Goal: Task Accomplishment & Management: Manage account settings

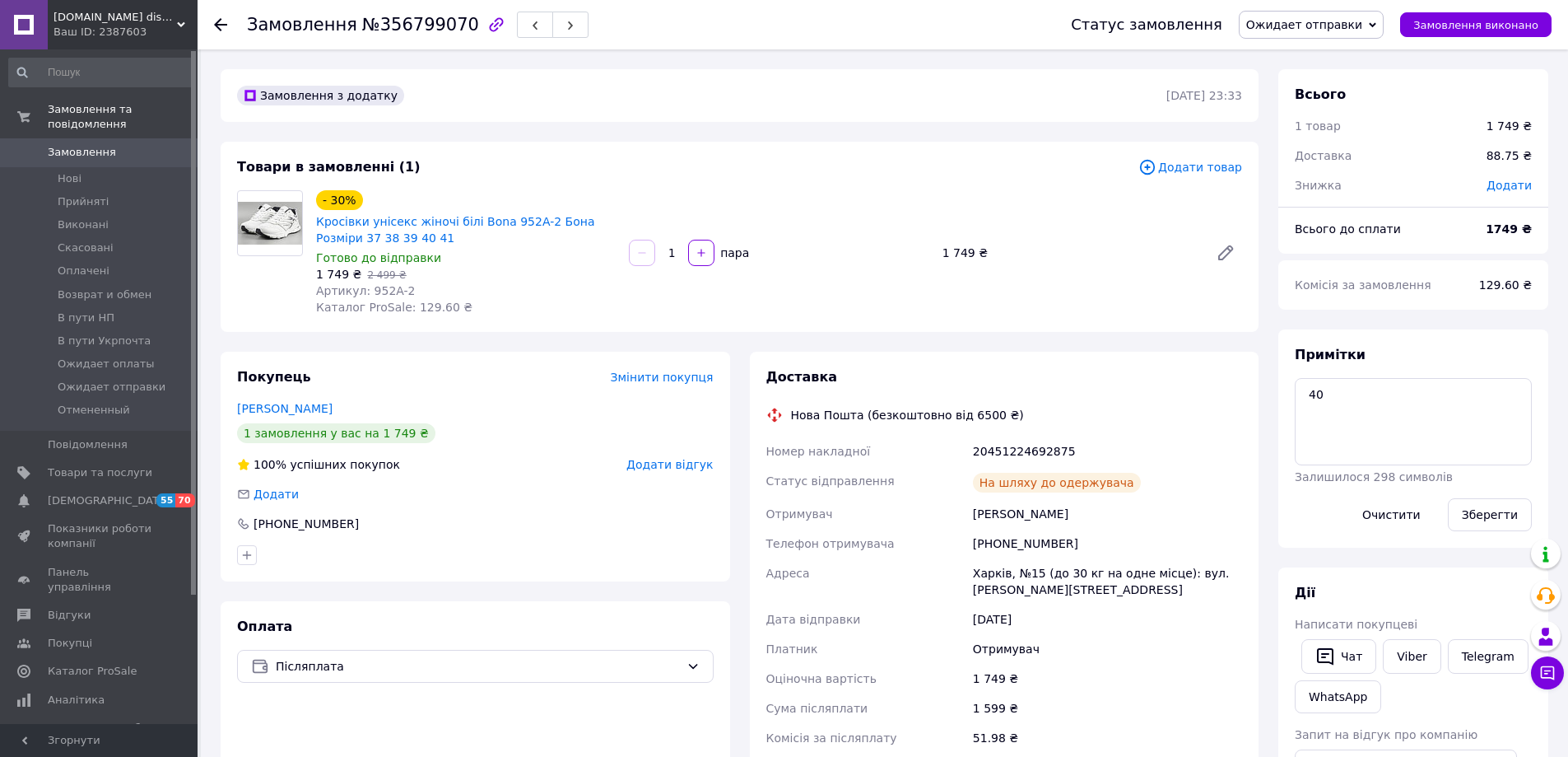
click at [76, 145] on span "Замовлення" at bounding box center [82, 153] width 69 height 15
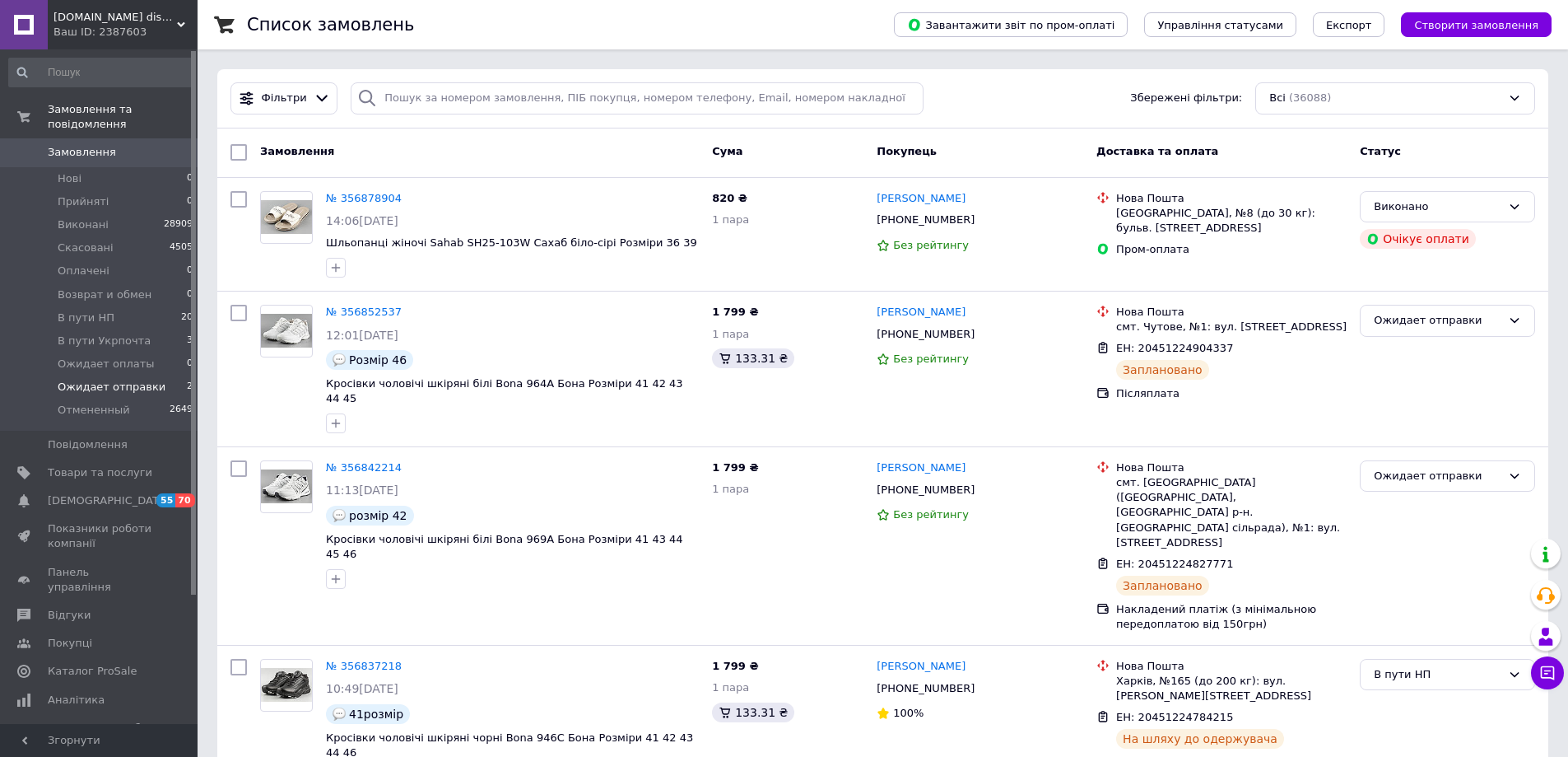
click at [100, 379] on span "Ожидает отправки" at bounding box center [111, 387] width 108 height 15
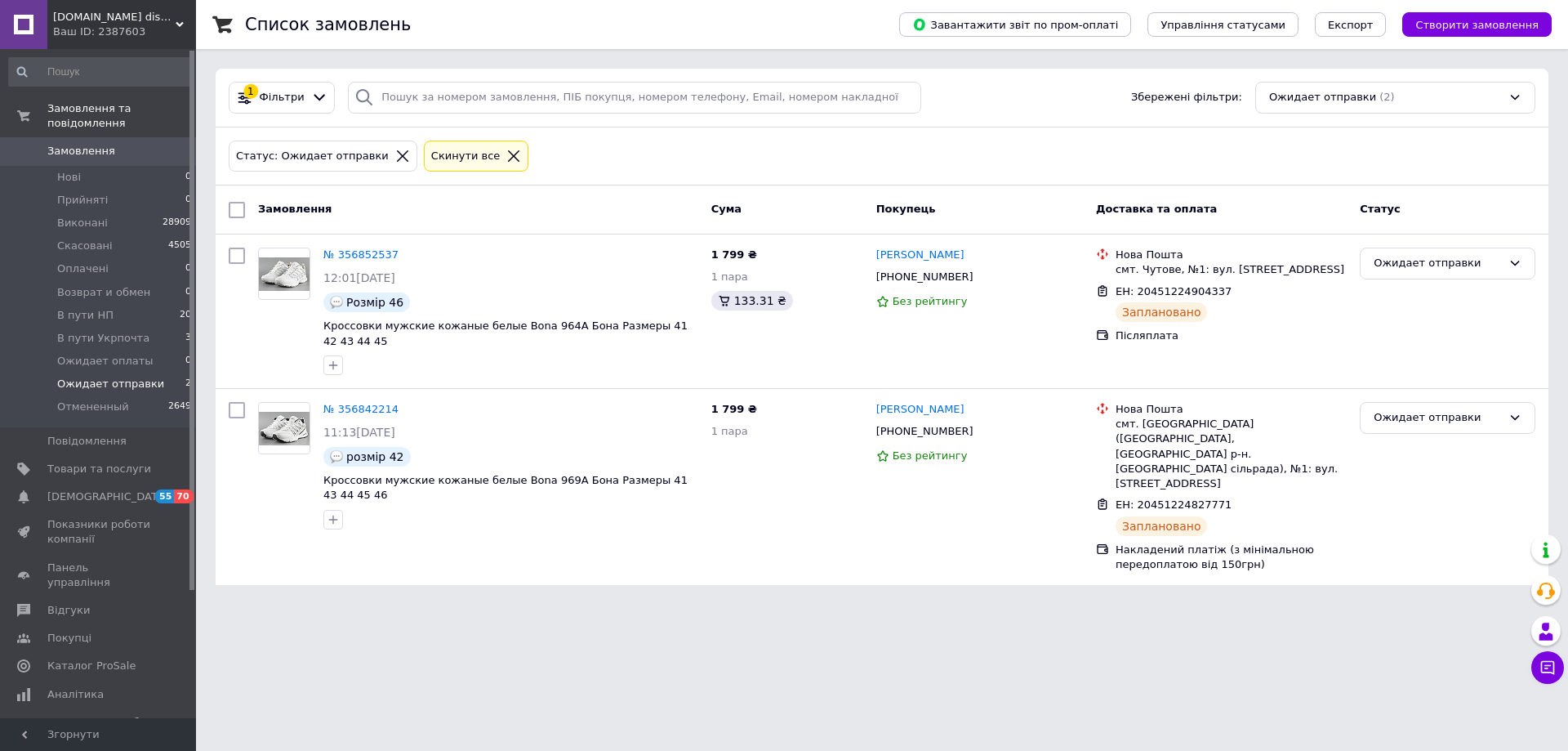
click at [71, 465] on span "Відгуки" at bounding box center [68, 610] width 42 height 15
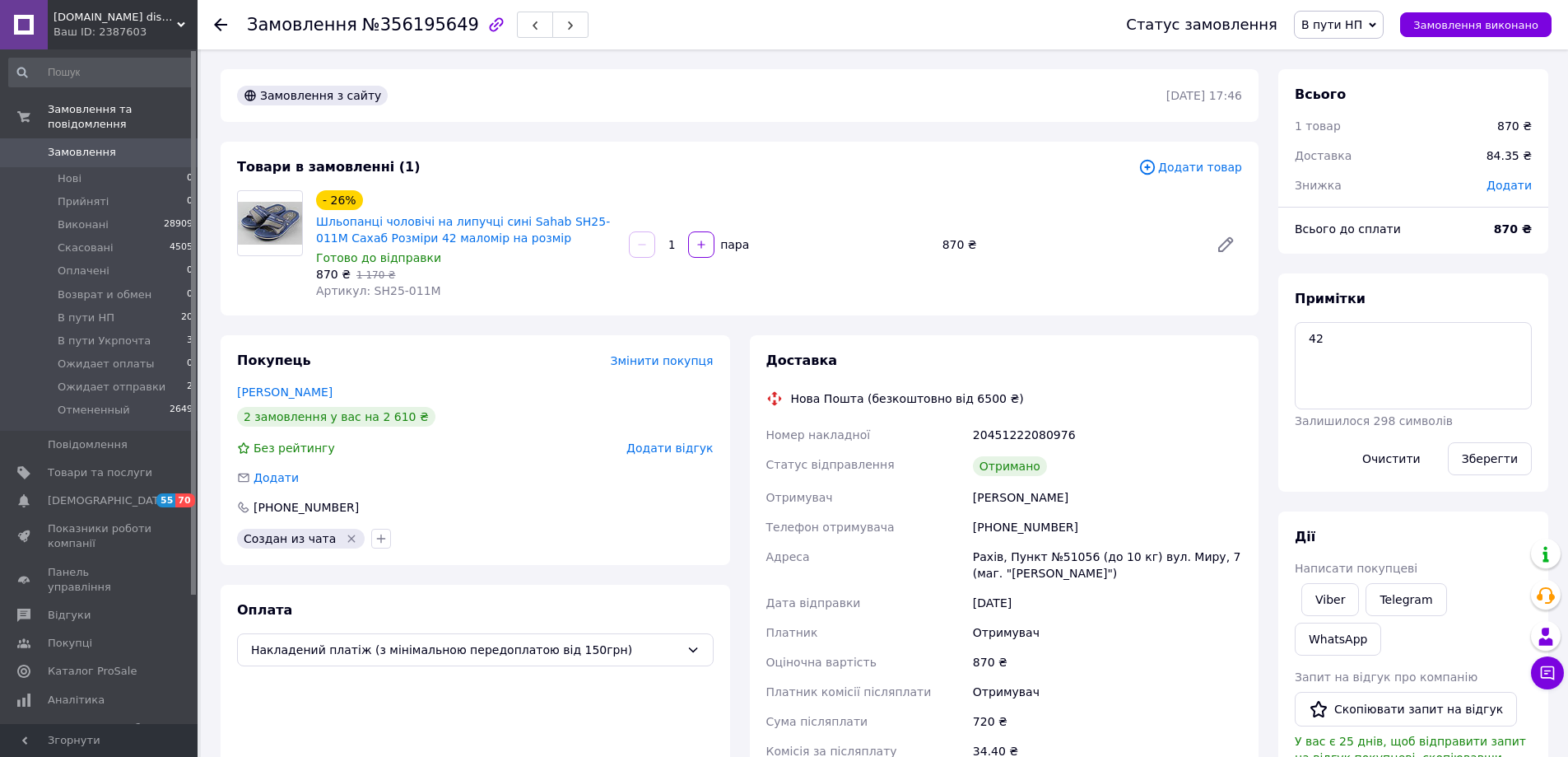
click at [84, 145] on span "Замовлення" at bounding box center [82, 153] width 69 height 15
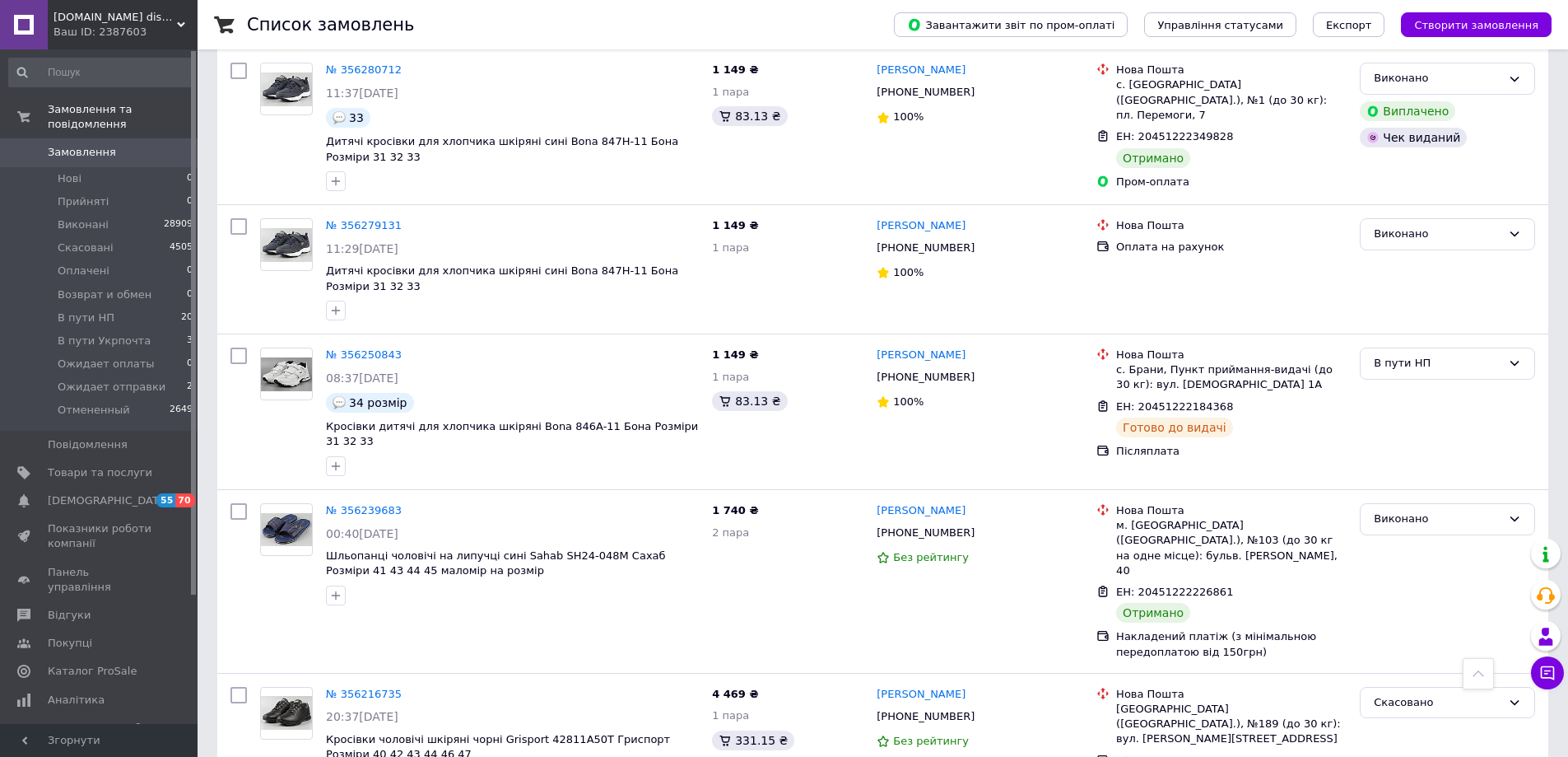
scroll to position [3651, 0]
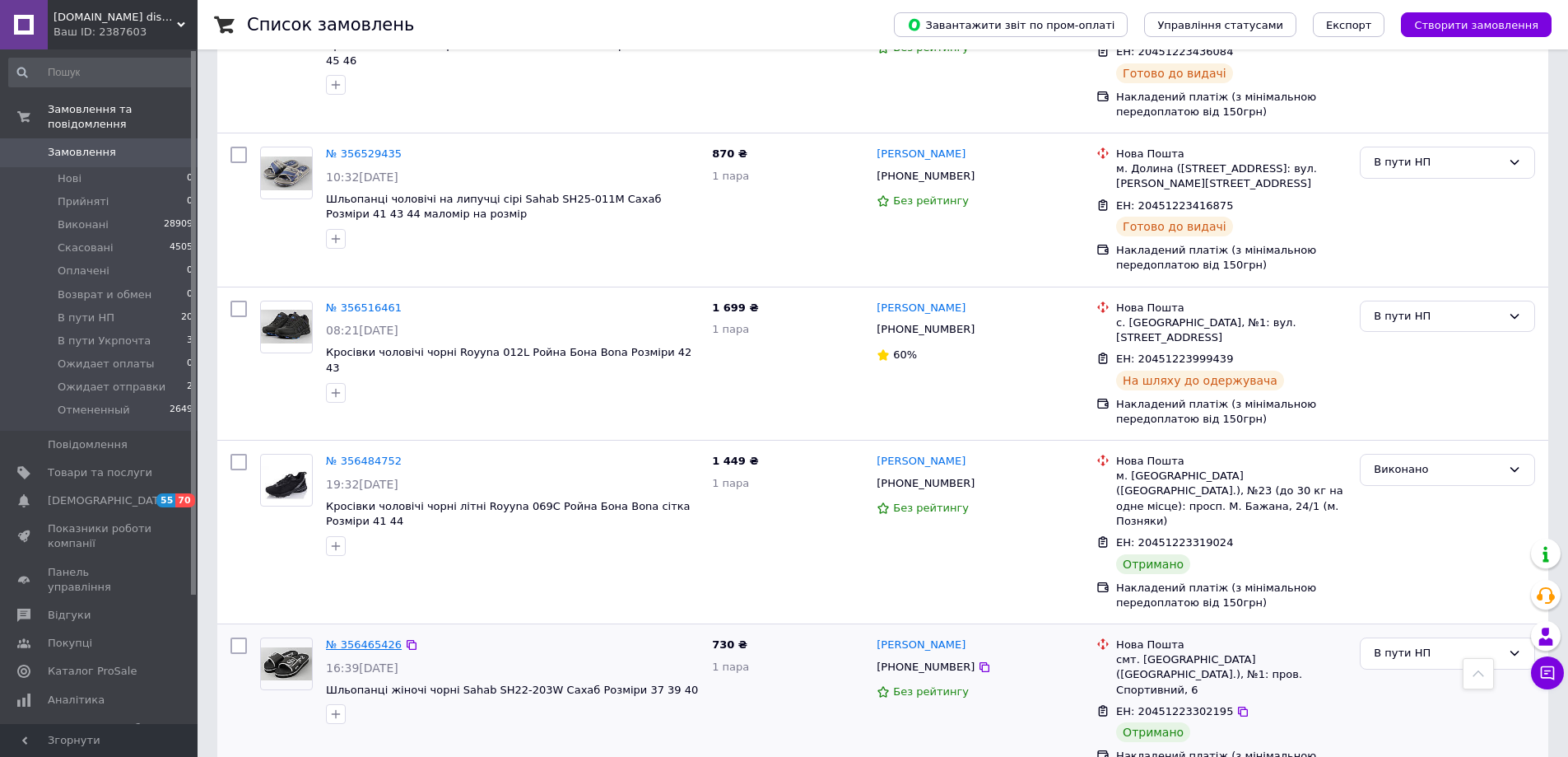
click at [356, 638] on link "№ 356465426" at bounding box center [363, 644] width 75 height 12
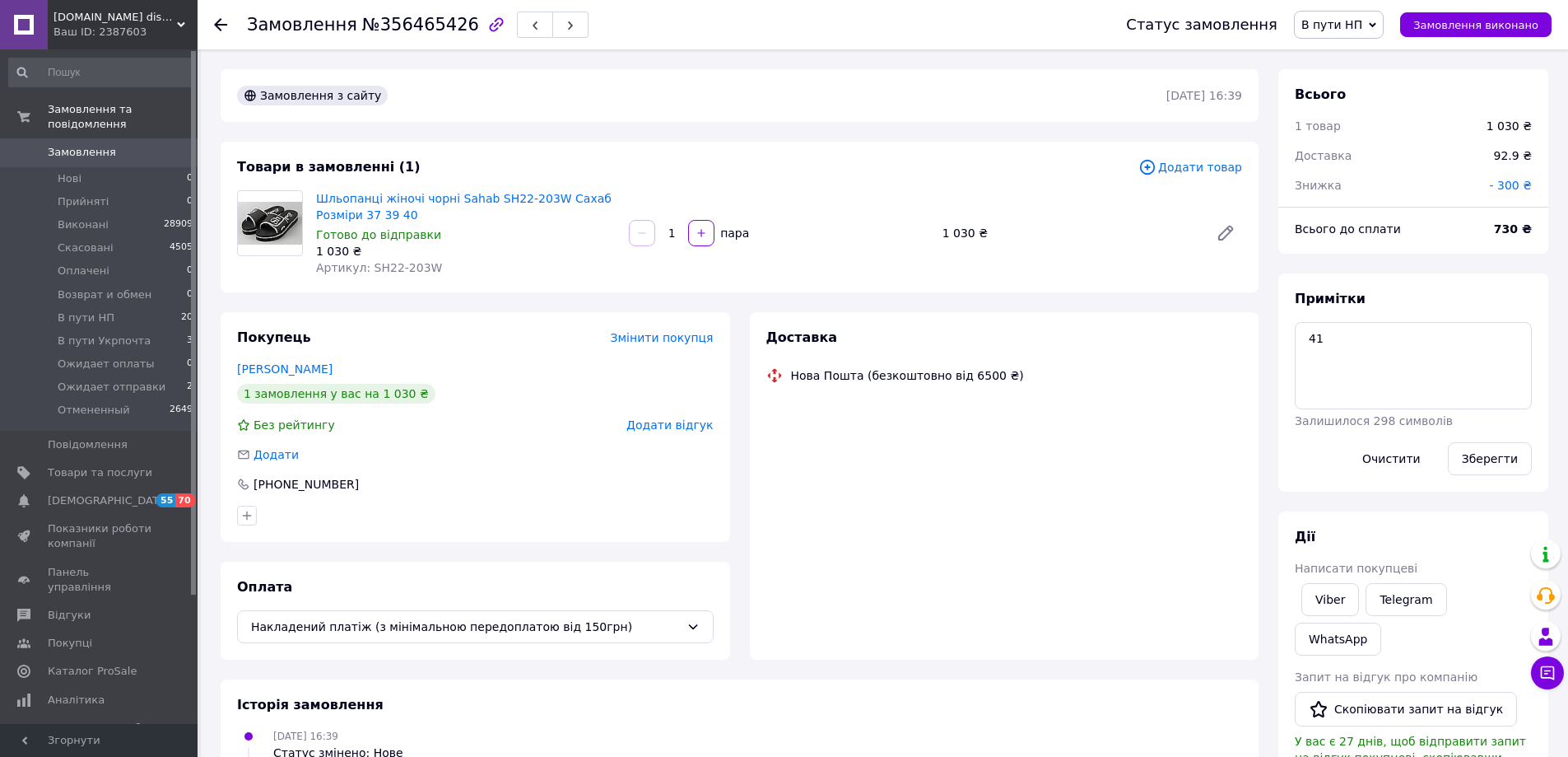
scroll to position [23, 0]
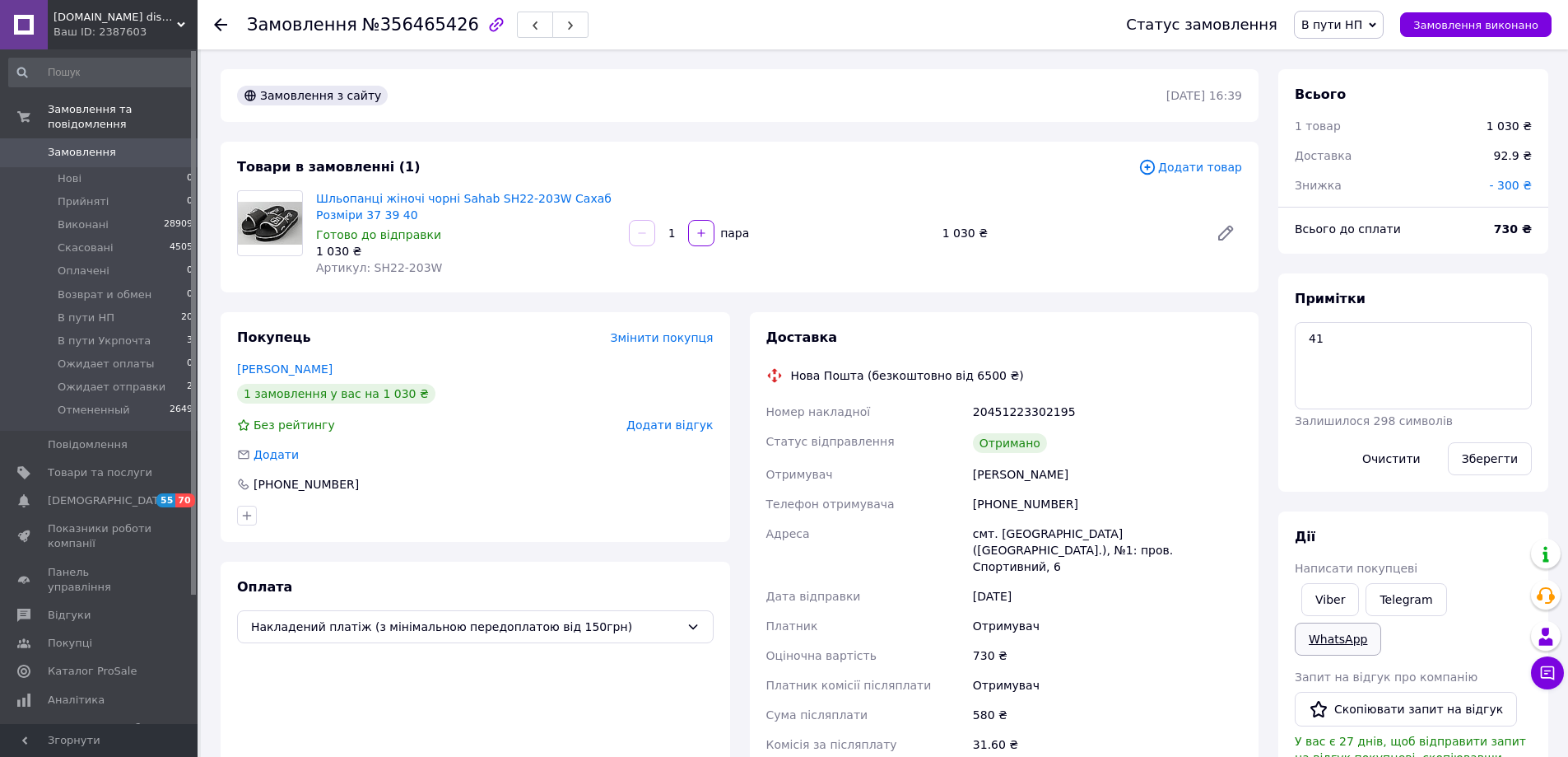
click at [1381, 622] on link "WhatsApp" at bounding box center [1338, 638] width 87 height 33
click at [1453, 16] on button "Замовлення виконано" at bounding box center [1476, 24] width 152 height 24
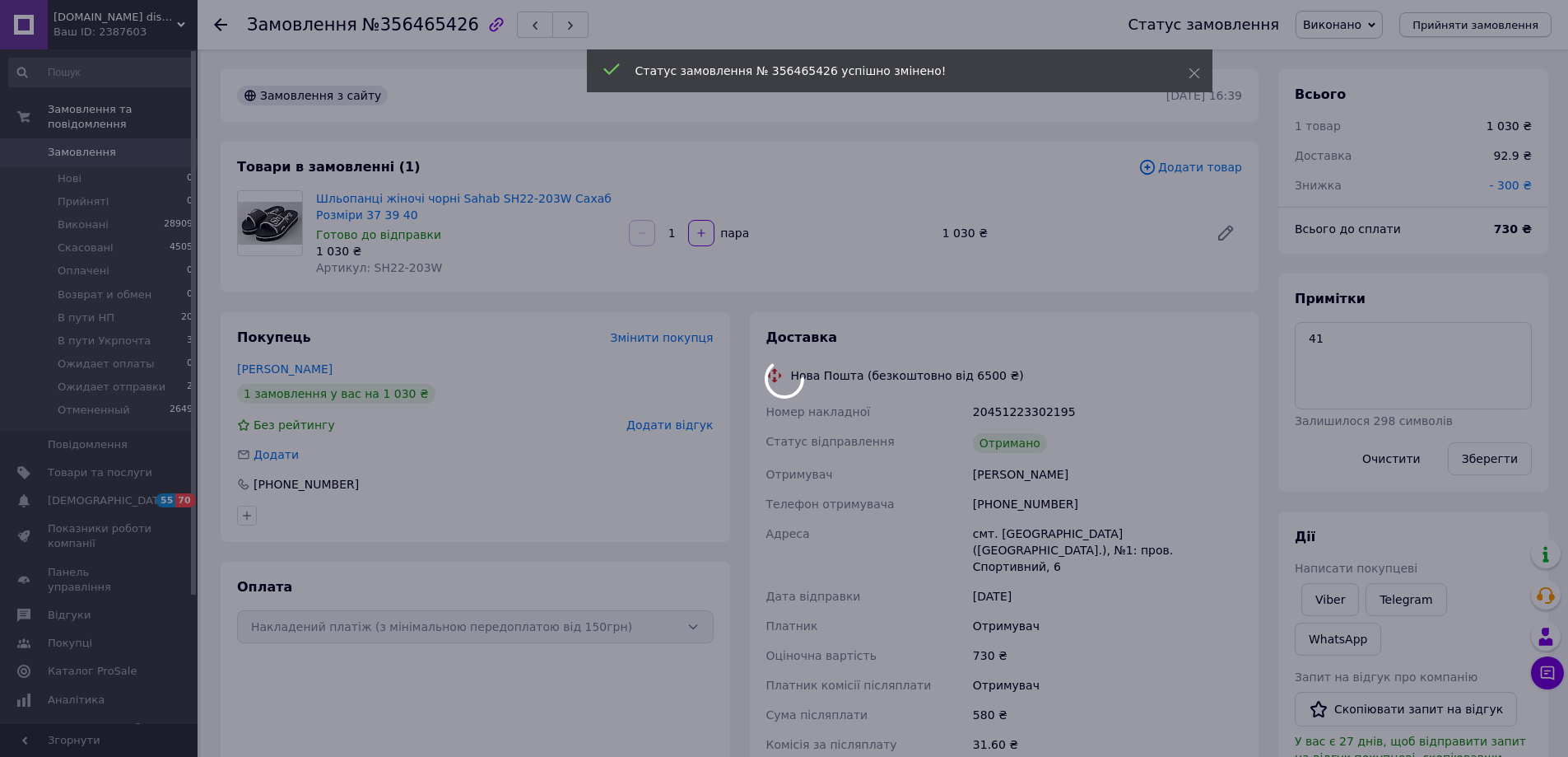
scroll to position [62, 0]
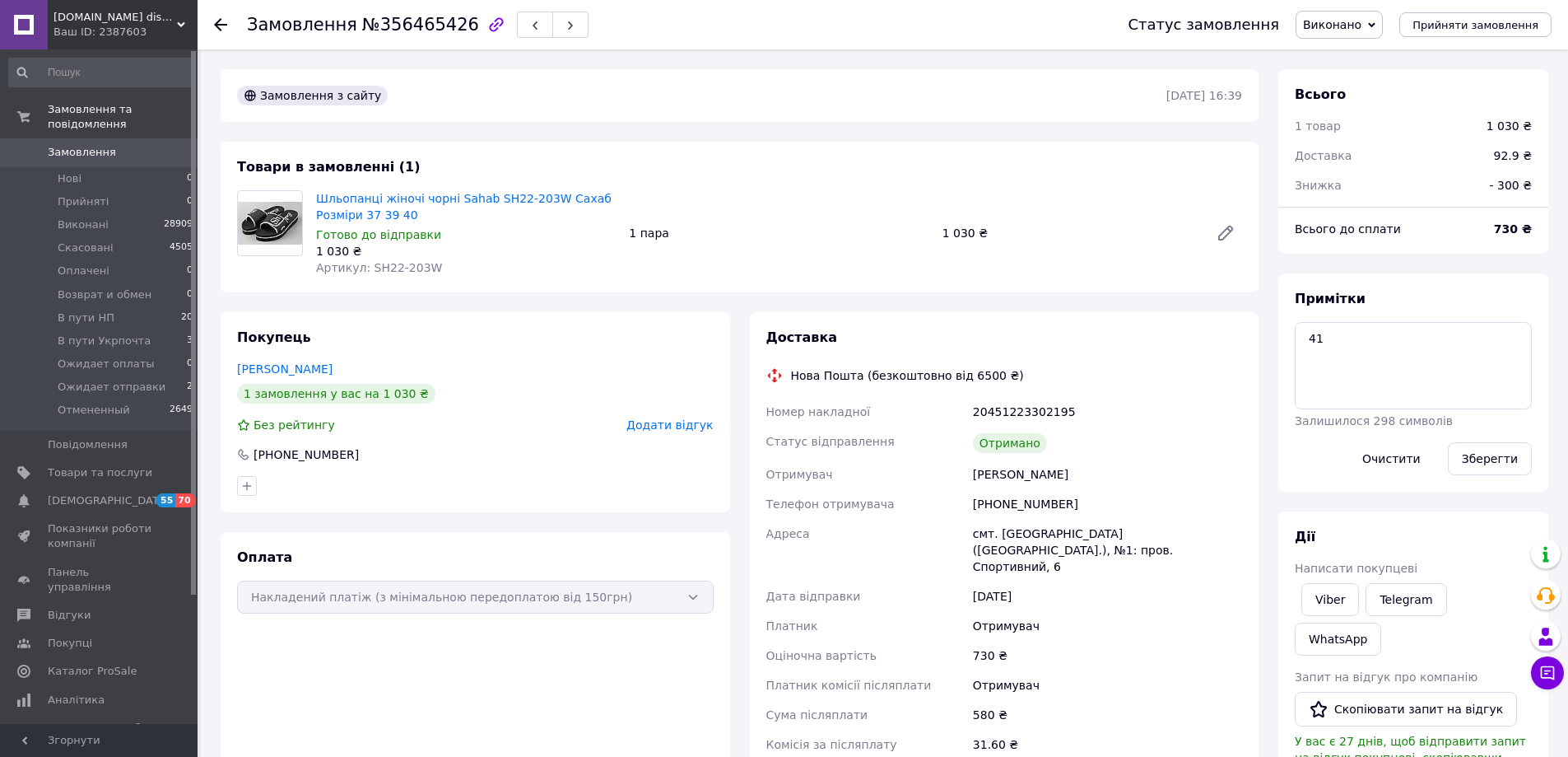
click at [85, 145] on span "Замовлення" at bounding box center [82, 153] width 69 height 15
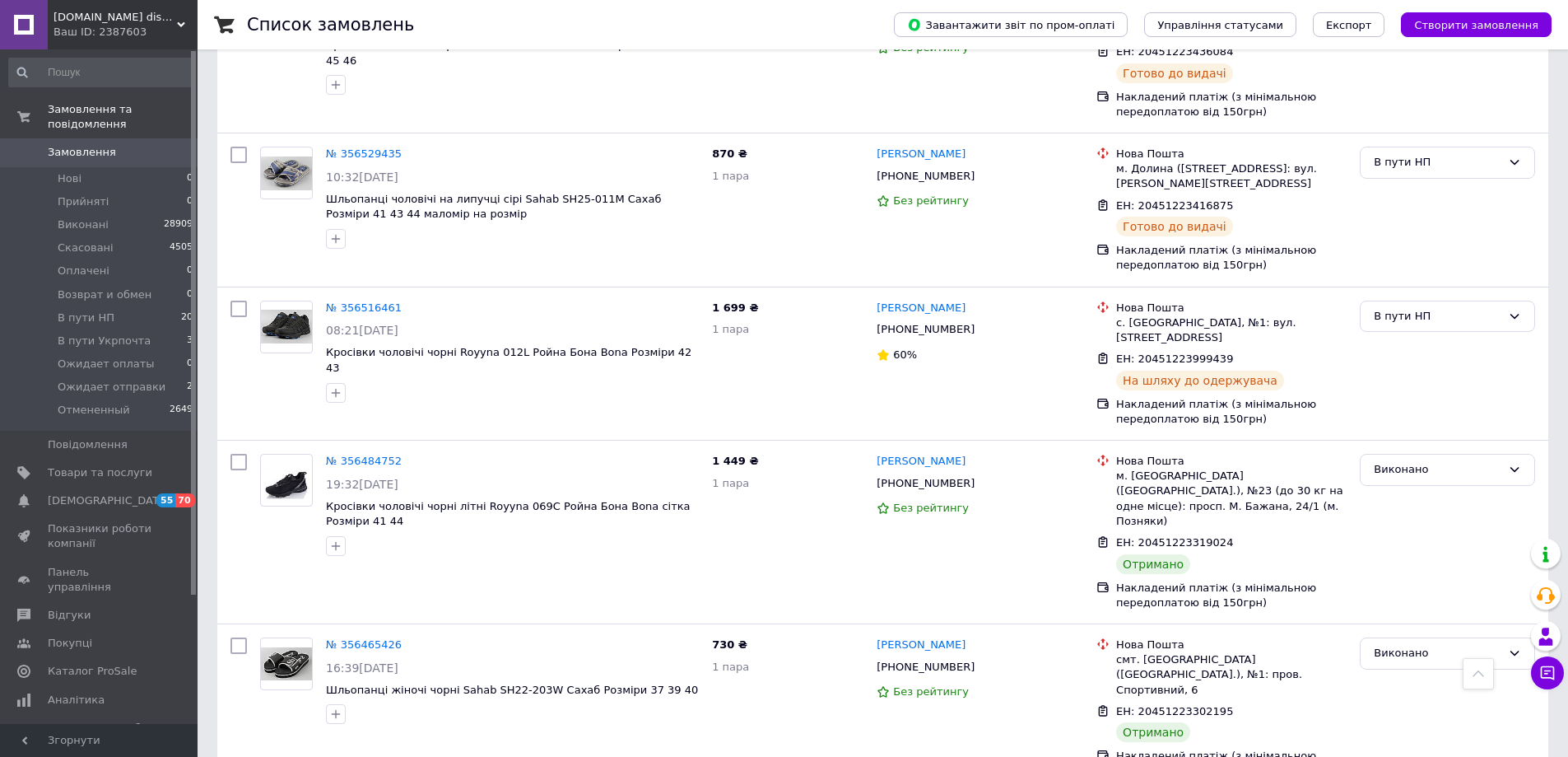
scroll to position [1471, 0]
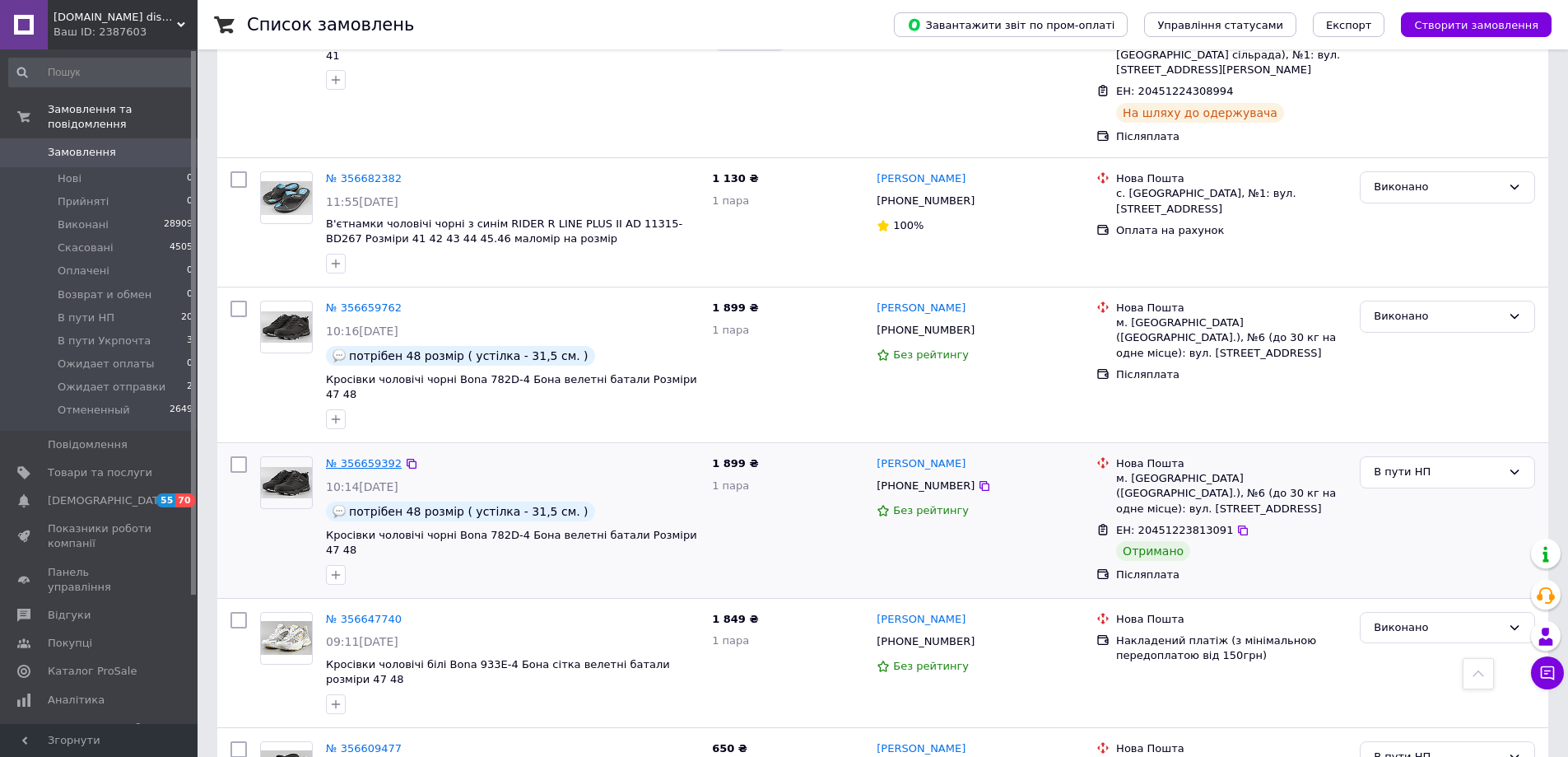
click at [364, 457] on link "№ 356659392" at bounding box center [363, 462] width 75 height 12
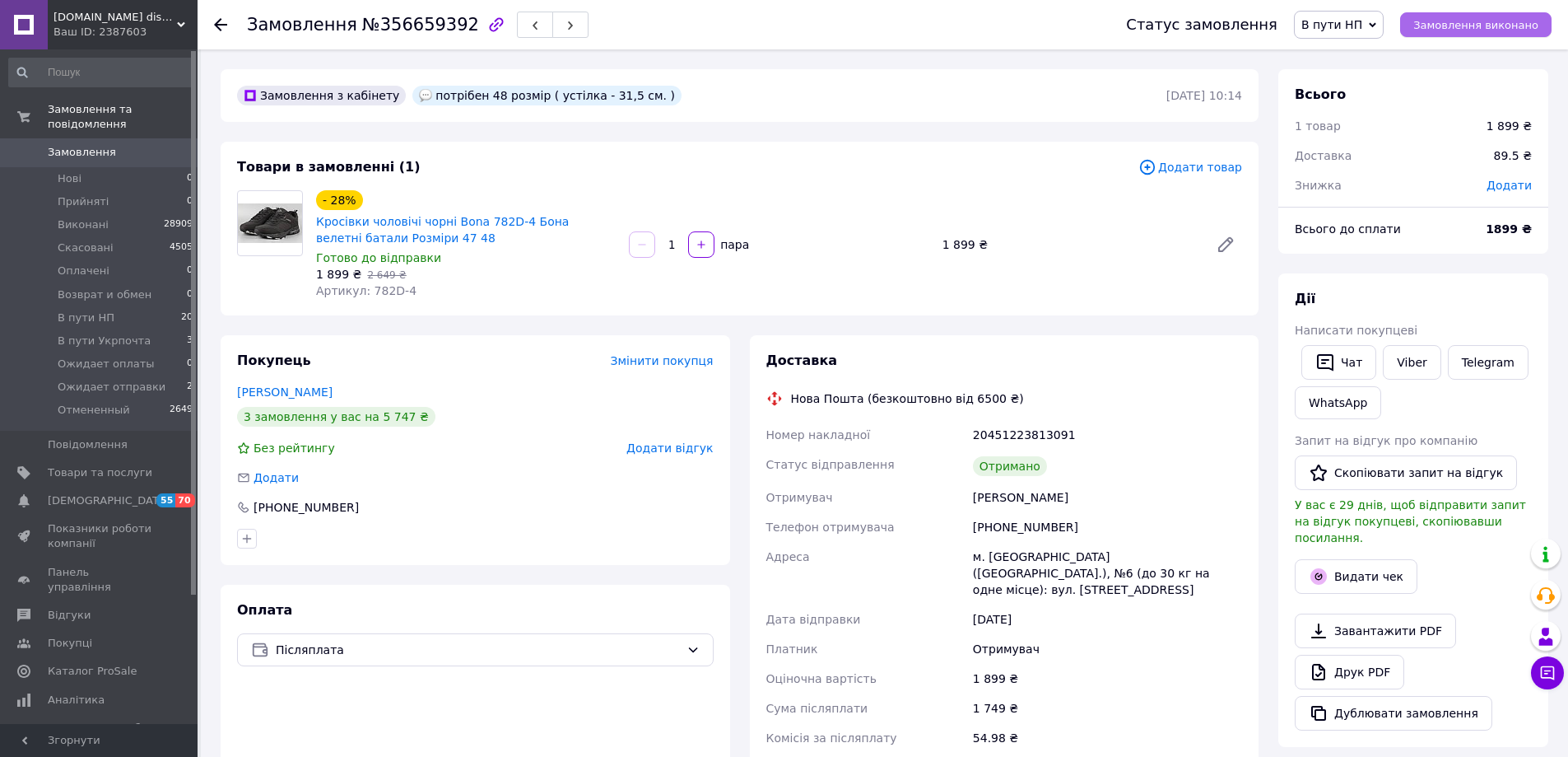
drag, startPoint x: 1507, startPoint y: 8, endPoint x: 1505, endPoint y: 24, distance: 16.1
click at [1506, 9] on div "Статус замовлення В пути НП Прийнято Виконано Скасовано Оплачено Возврат и обме…" at bounding box center [1321, 24] width 458 height 49
drag, startPoint x: 1502, startPoint y: 27, endPoint x: 1458, endPoint y: 12, distance: 46.5
click at [1499, 27] on span "Замовлення виконано" at bounding box center [1476, 24] width 125 height 12
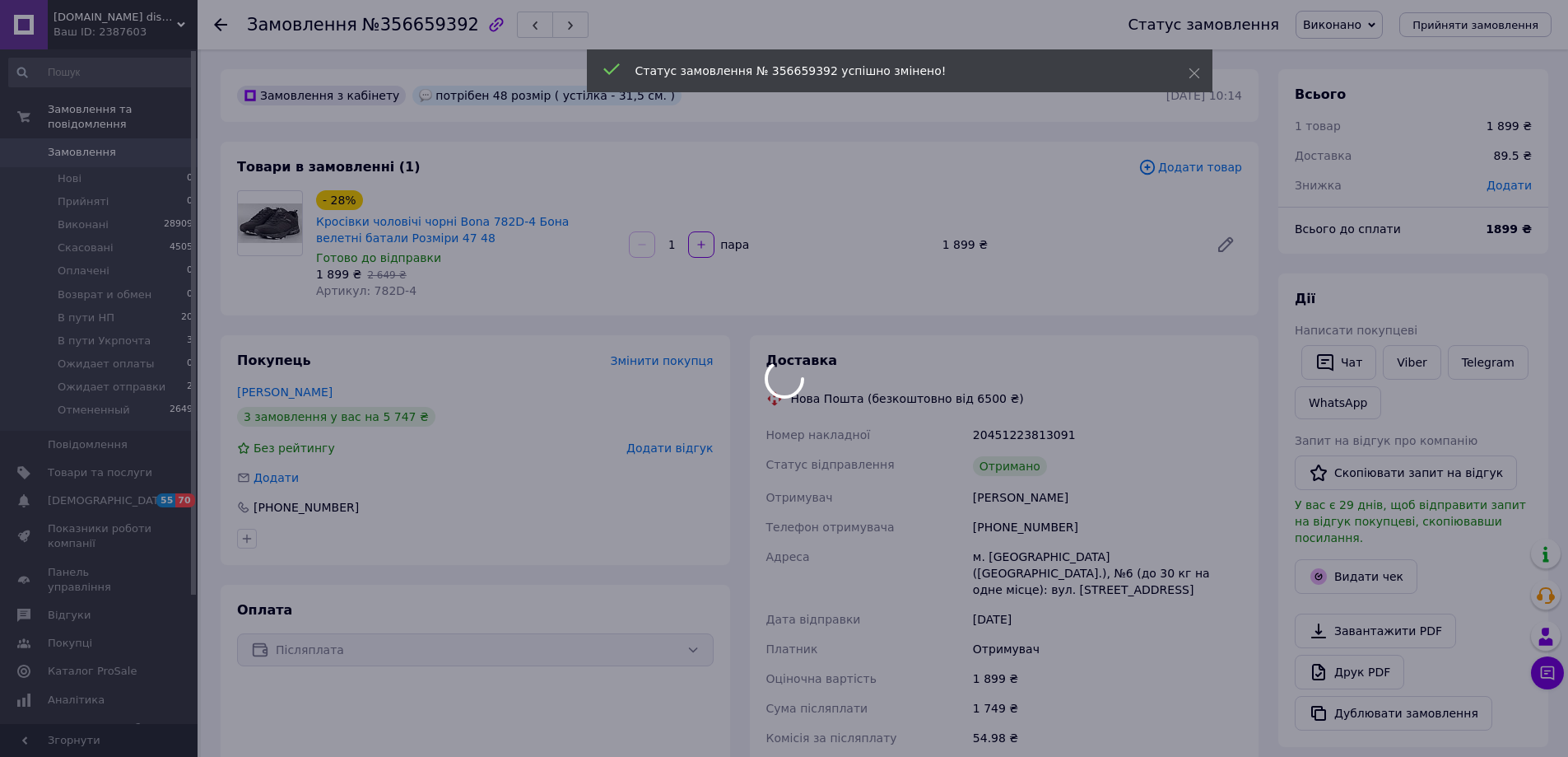
scroll to position [13, 0]
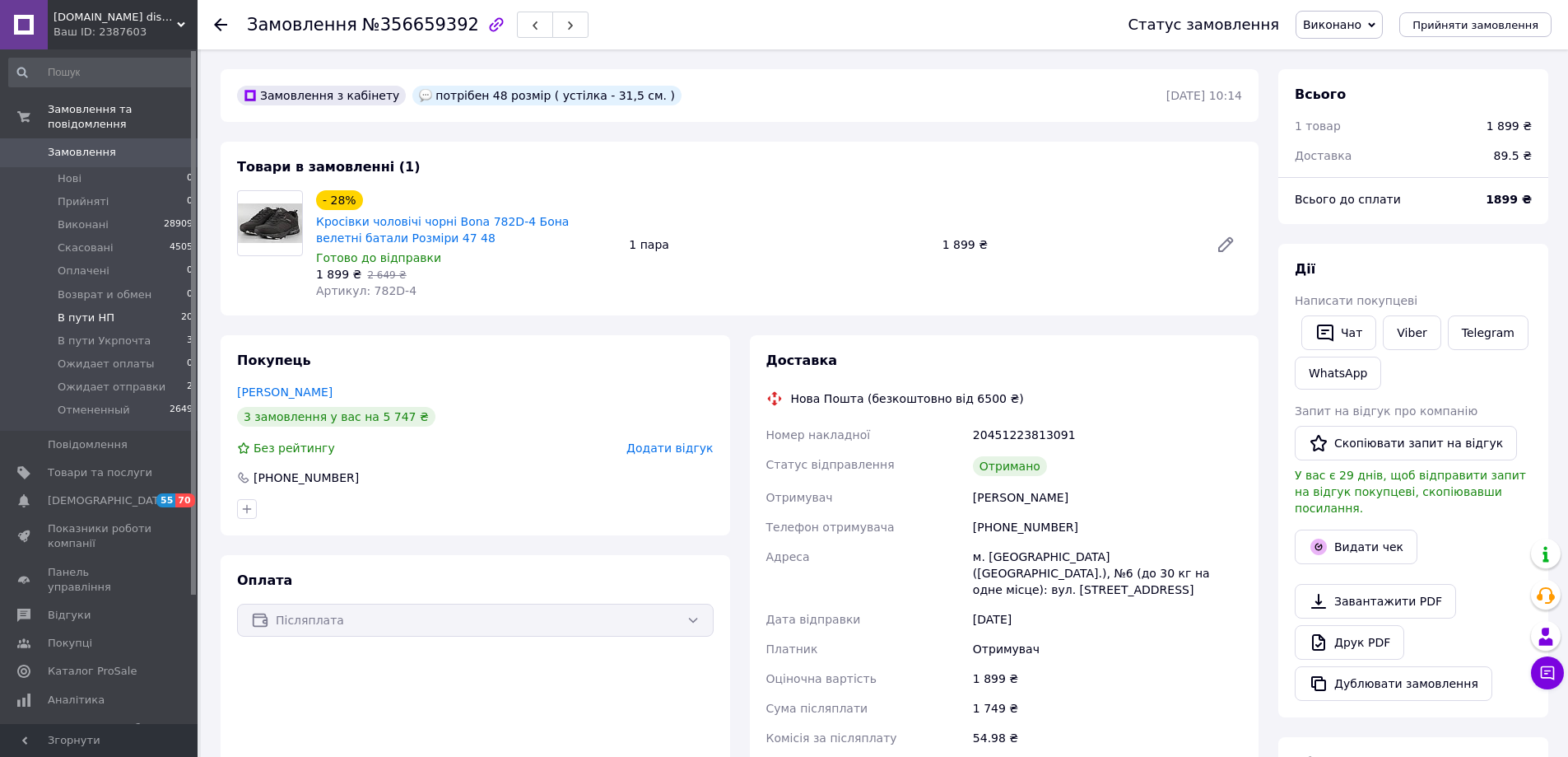
click at [88, 311] on span "В пути НП" at bounding box center [86, 318] width 56 height 15
